Goal: Task Accomplishment & Management: Use online tool/utility

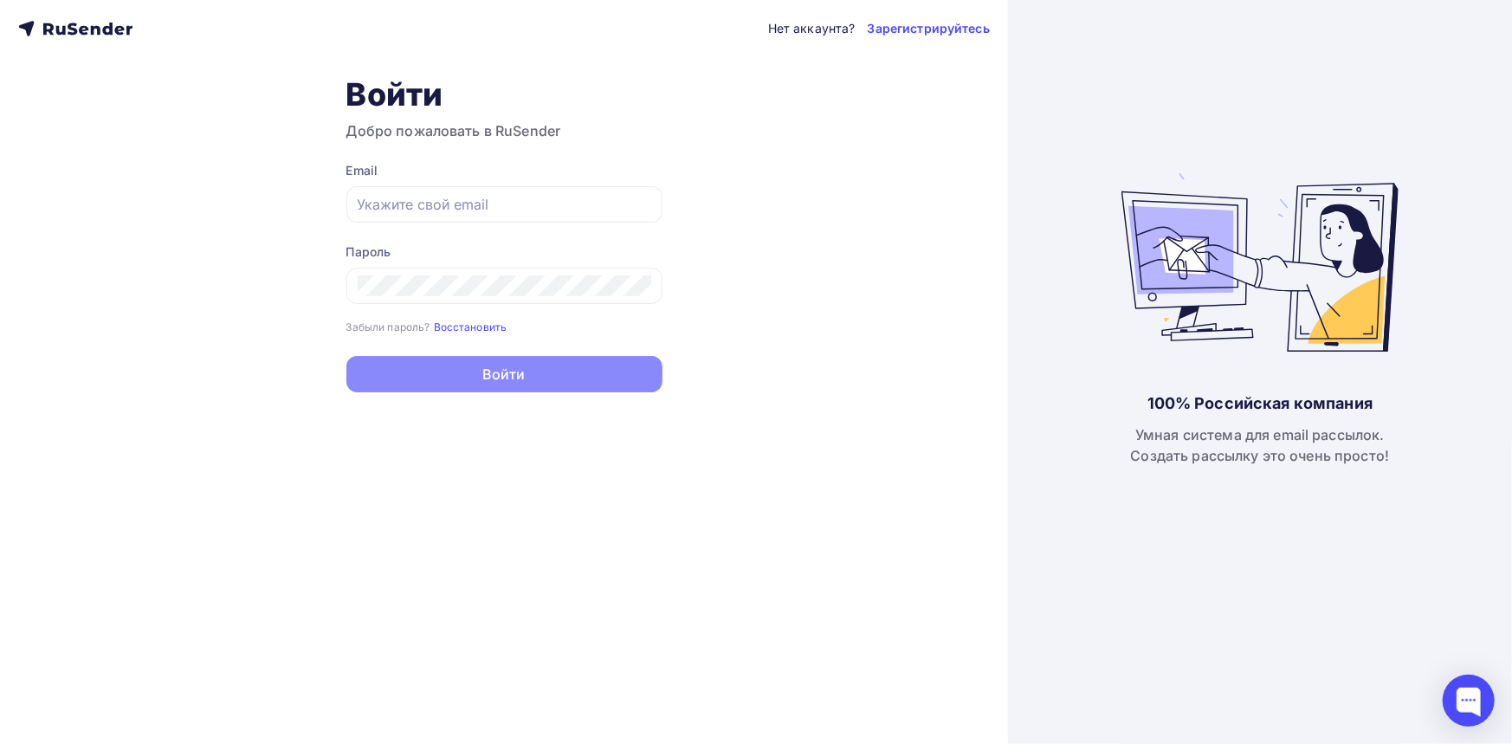
type input "[EMAIL_ADDRESS][DOMAIN_NAME]"
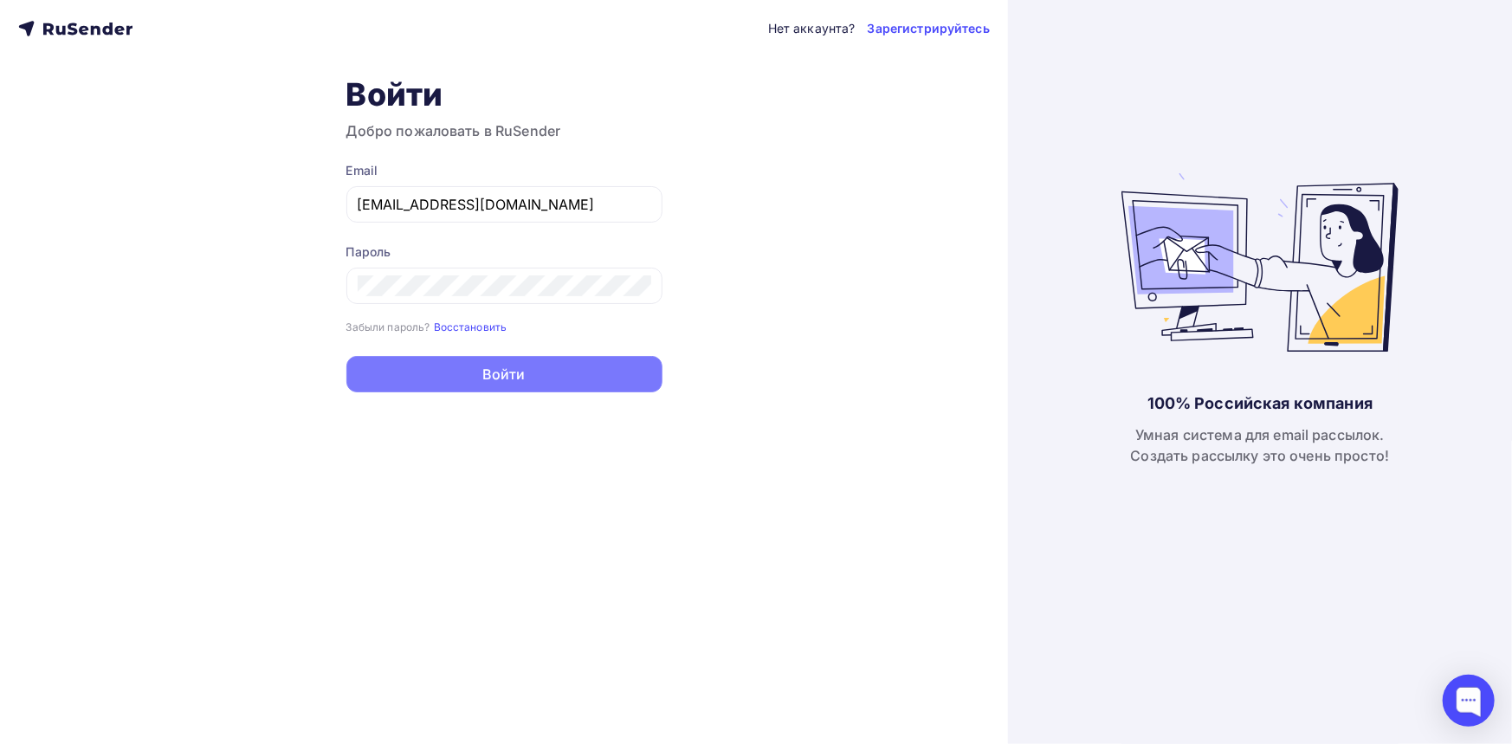
click at [521, 376] on button "Войти" at bounding box center [504, 374] width 316 height 36
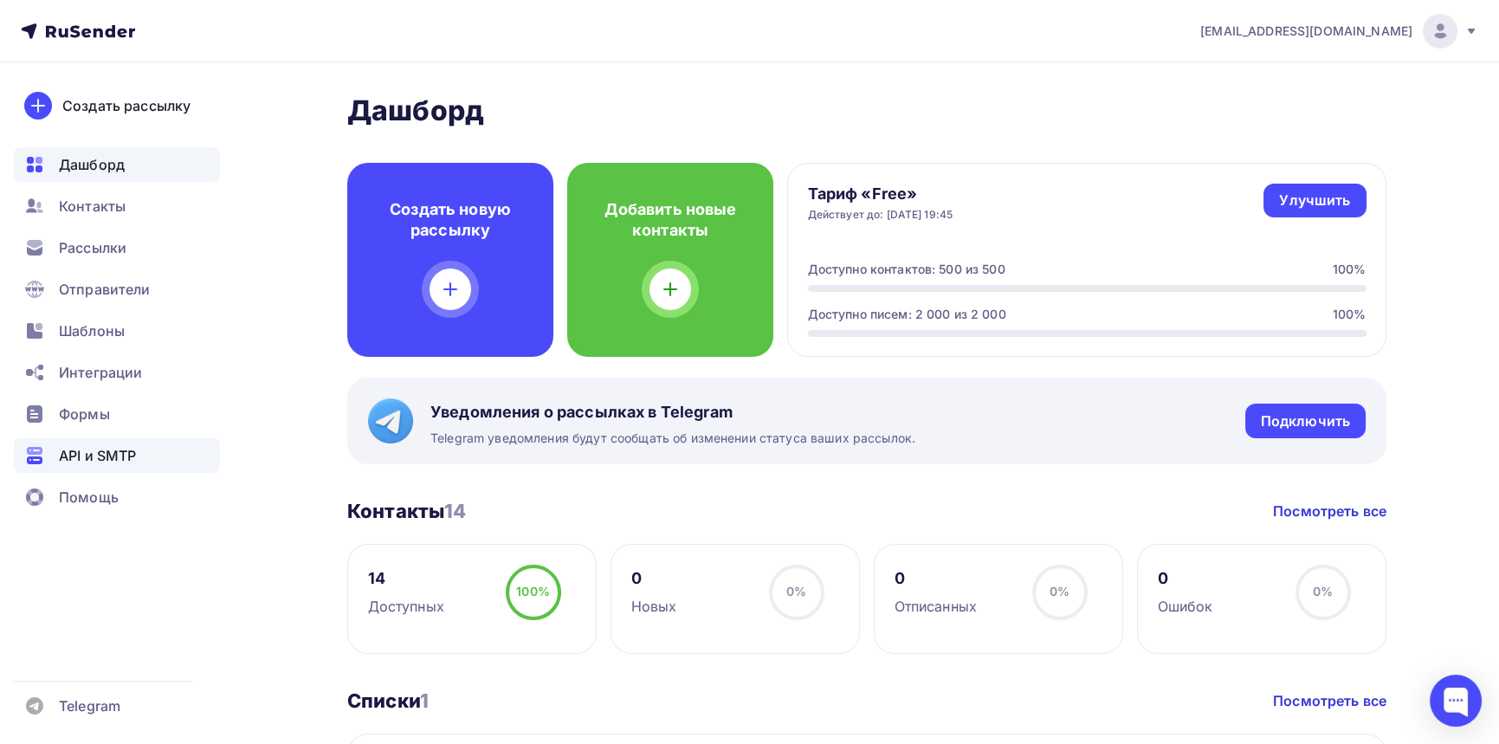
click at [110, 459] on span "API и SMTP" at bounding box center [97, 455] width 77 height 21
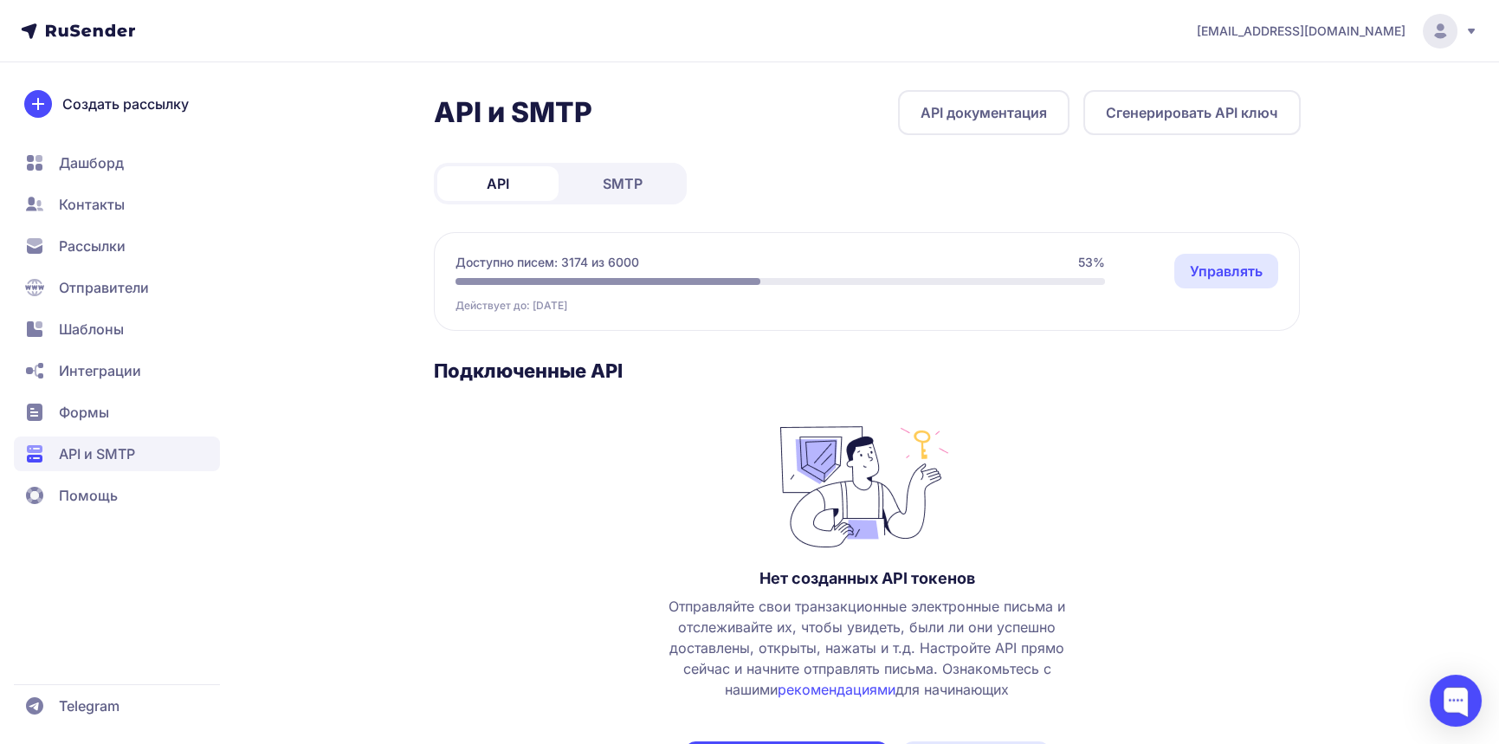
click at [614, 184] on span "SMTP" at bounding box center [623, 183] width 40 height 21
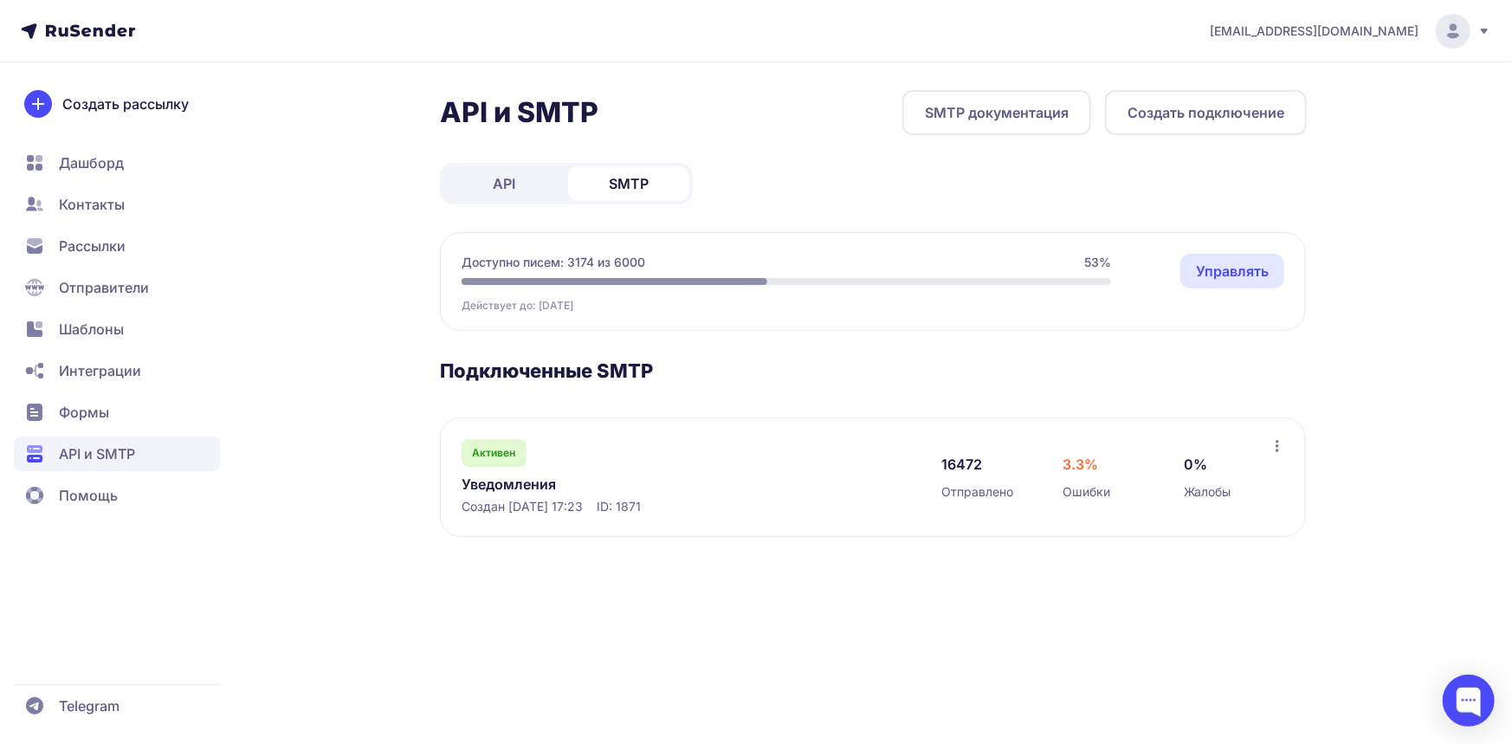
click at [514, 478] on link "Уведомления" at bounding box center [638, 484] width 355 height 21
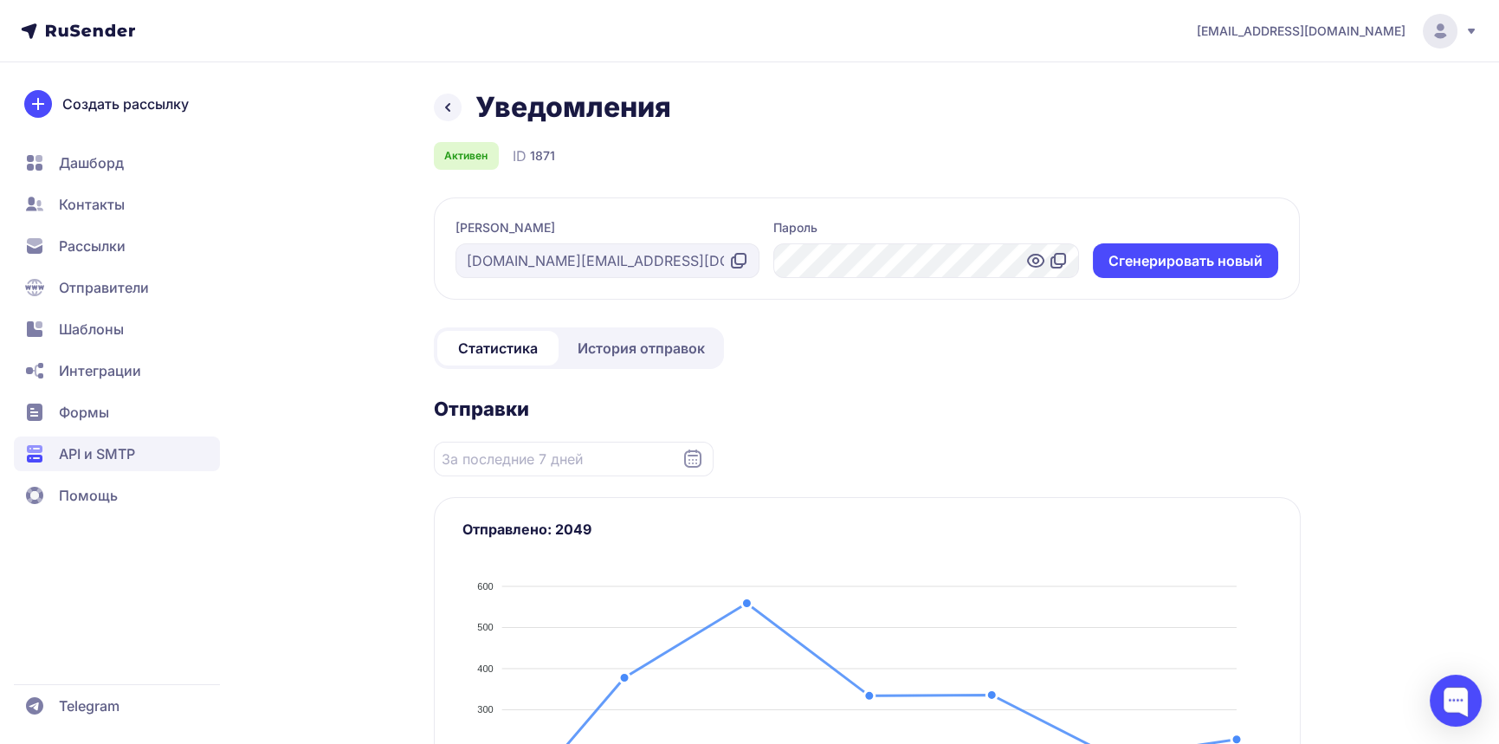
click at [620, 346] on span "История отправок" at bounding box center [640, 348] width 127 height 21
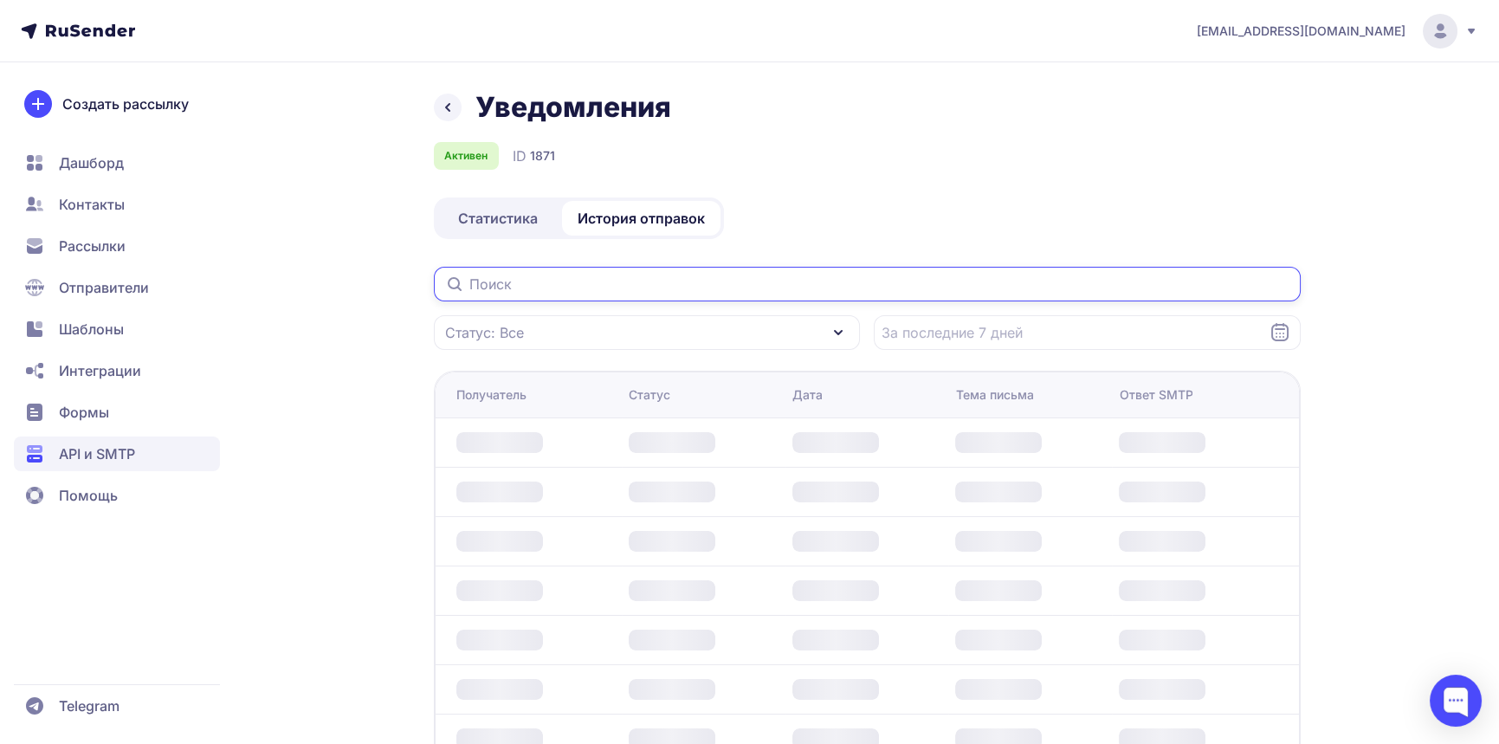
click at [600, 286] on input "text" at bounding box center [867, 284] width 867 height 35
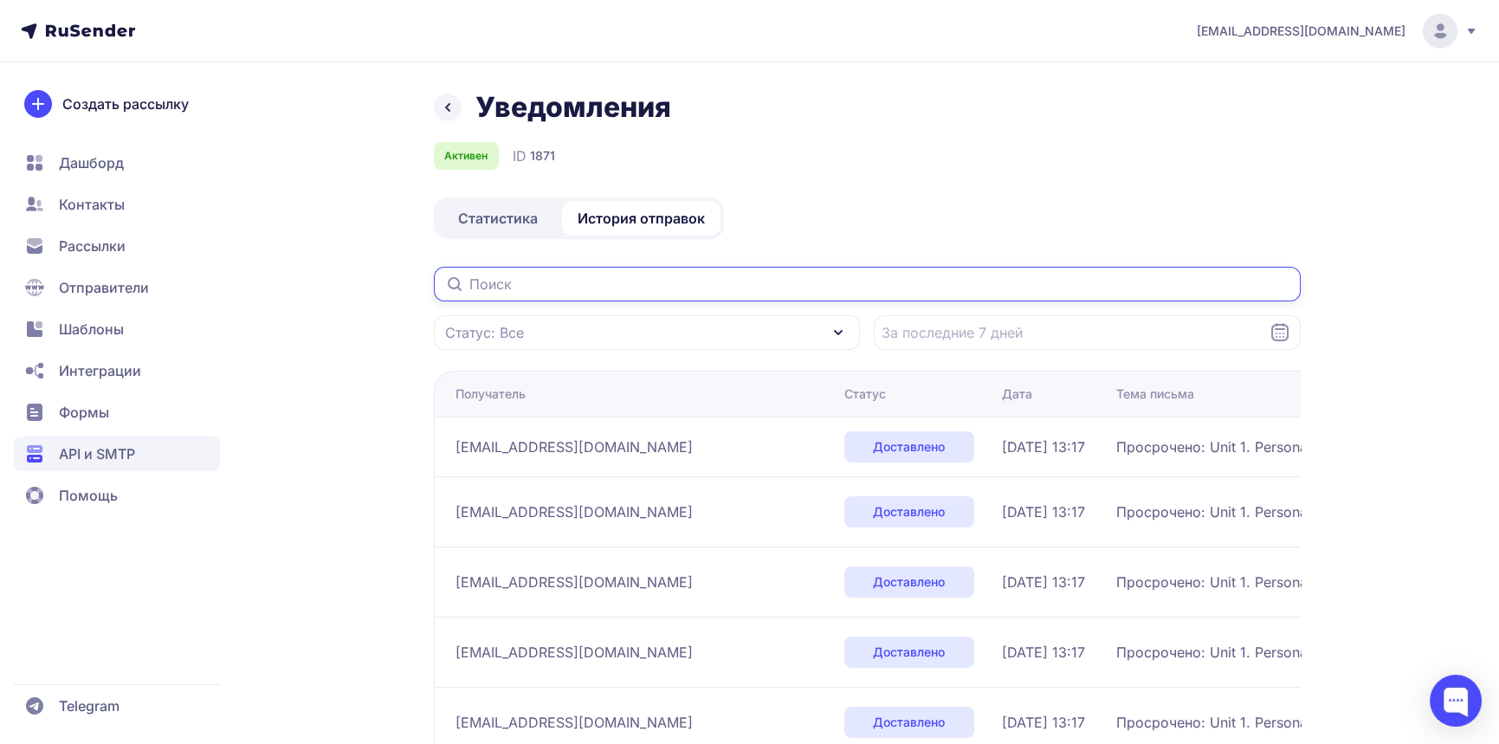
paste input "[PERSON_NAME][EMAIL_ADDRESS][DOMAIN_NAME]"
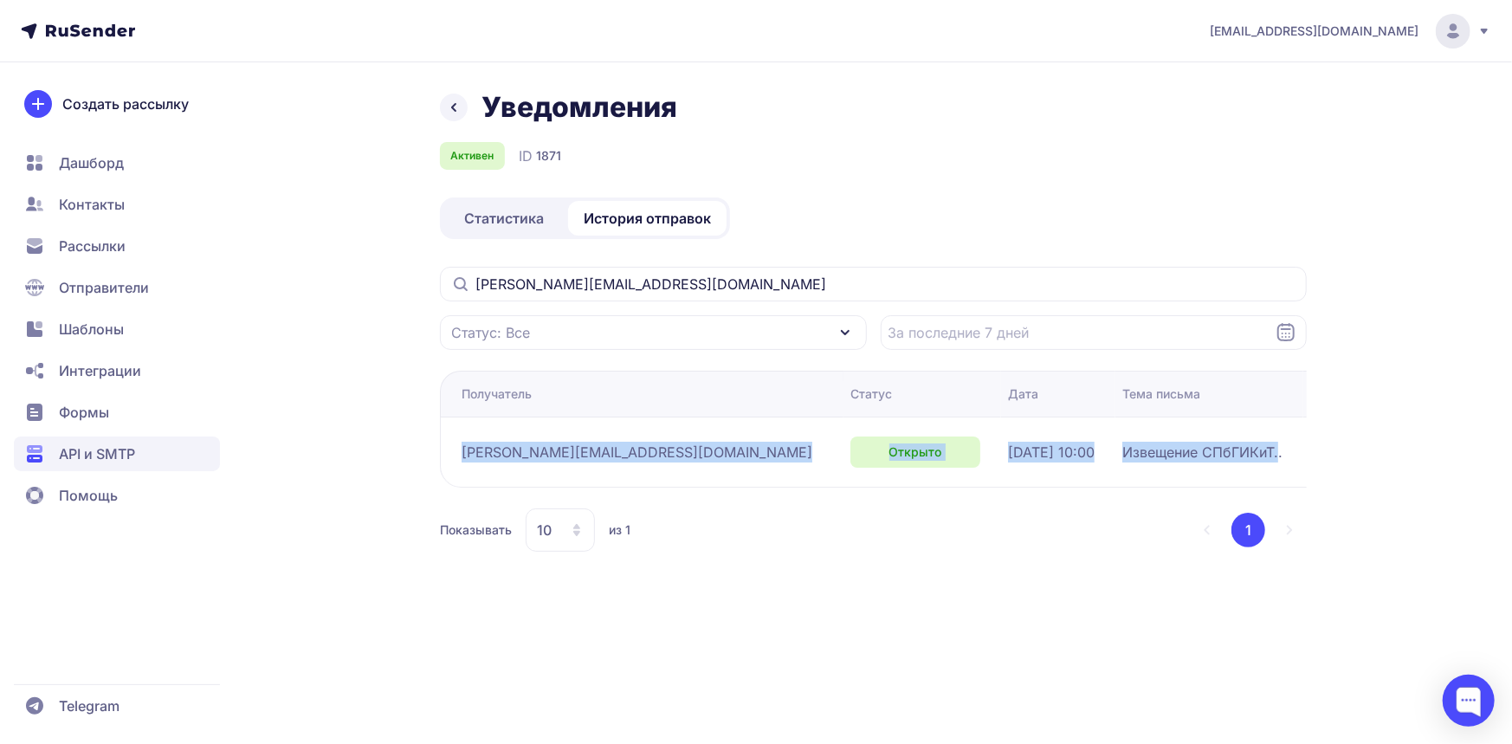
drag, startPoint x: 461, startPoint y: 452, endPoint x: 1138, endPoint y: 453, distance: 677.0
click at [1138, 453] on tr "[PERSON_NAME][EMAIL_ADDRESS][DOMAIN_NAME] Открыто [DATE] 10:00 Извещение СПбГИК…" at bounding box center [1102, 451] width 1324 height 70
copy tr "[PERSON_NAME][EMAIL_ADDRESS][DOMAIN_NAME] Открыто [DATE] 10:00 Извещение СПбГИК…"
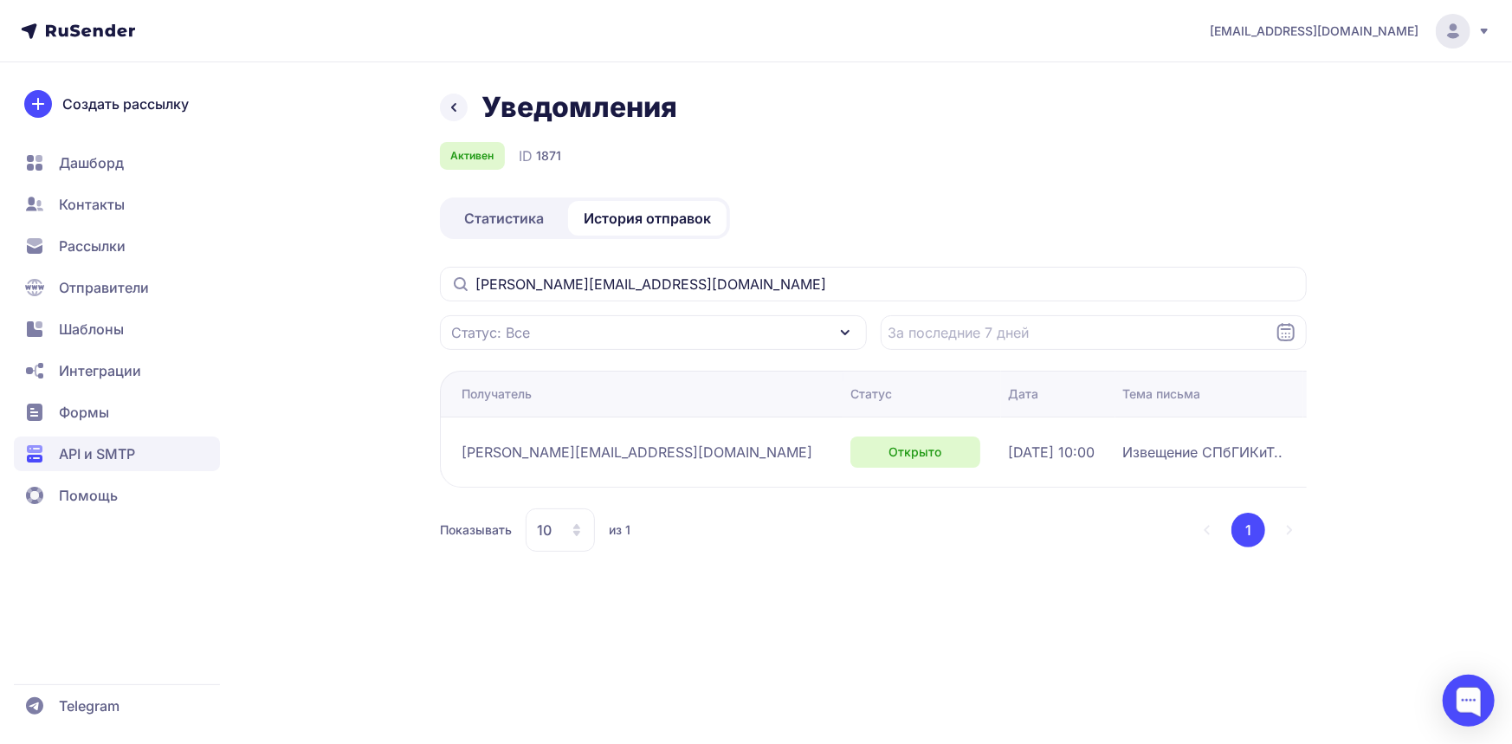
click at [342, 296] on div "Уведомления Активен ID 1871 Статистика История отправок [PERSON_NAME][EMAIL_ADD…" at bounding box center [755, 341] width 1247 height 503
drag, startPoint x: 675, startPoint y: 293, endPoint x: 336, endPoint y: 293, distance: 339.4
click at [336, 293] on div "Уведомления Активен ID 1871 Статистика История отправок [PERSON_NAME][EMAIL_ADD…" at bounding box center [755, 341] width 1247 height 503
paste input "[EMAIL_ADDRESS][DOMAIN_NAME]"
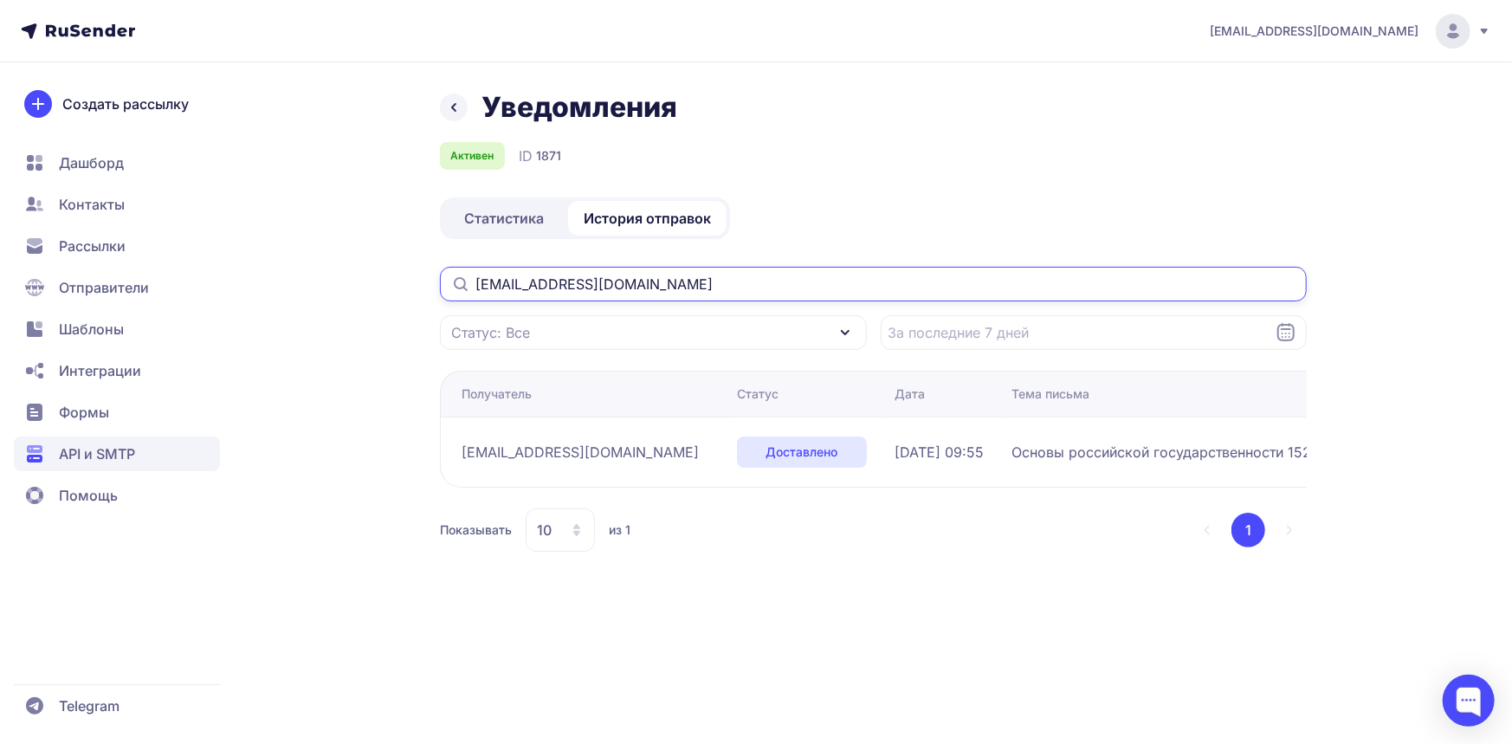
type input "[EMAIL_ADDRESS][DOMAIN_NAME]"
drag, startPoint x: 459, startPoint y: 448, endPoint x: 960, endPoint y: 448, distance: 501.3
click at [960, 448] on tr "[EMAIL_ADDRESS][DOMAIN_NAME] Доставлено [DATE] 09:55 Основы российской государс…" at bounding box center [1176, 451] width 1472 height 70
copy tr "[EMAIL_ADDRESS][DOMAIN_NAME] Доставлено [DATE] 09:55"
